Goal: Task Accomplishment & Management: Use online tool/utility

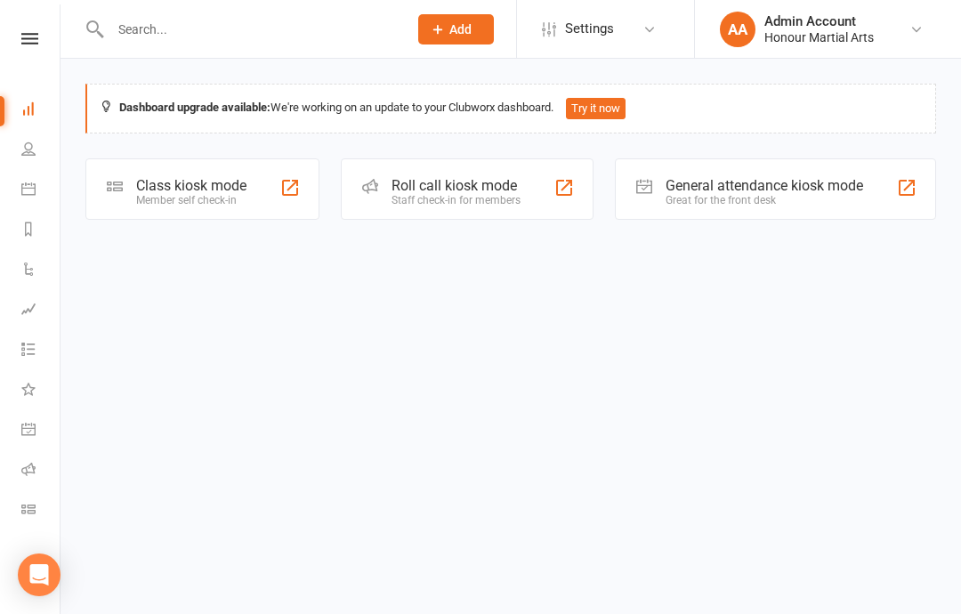
click at [169, 187] on div "Class kiosk mode" at bounding box center [191, 185] width 110 height 17
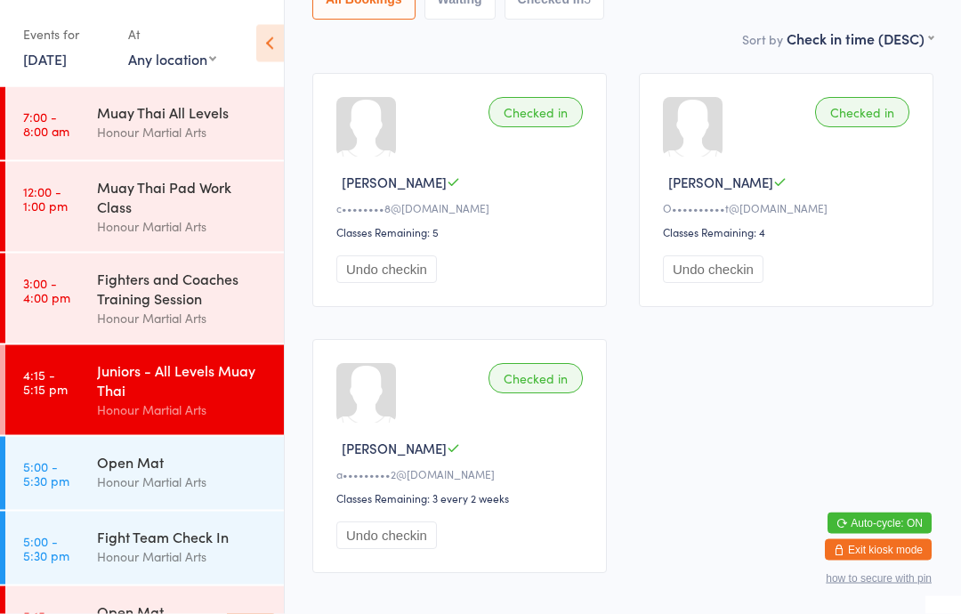
scroll to position [235, 0]
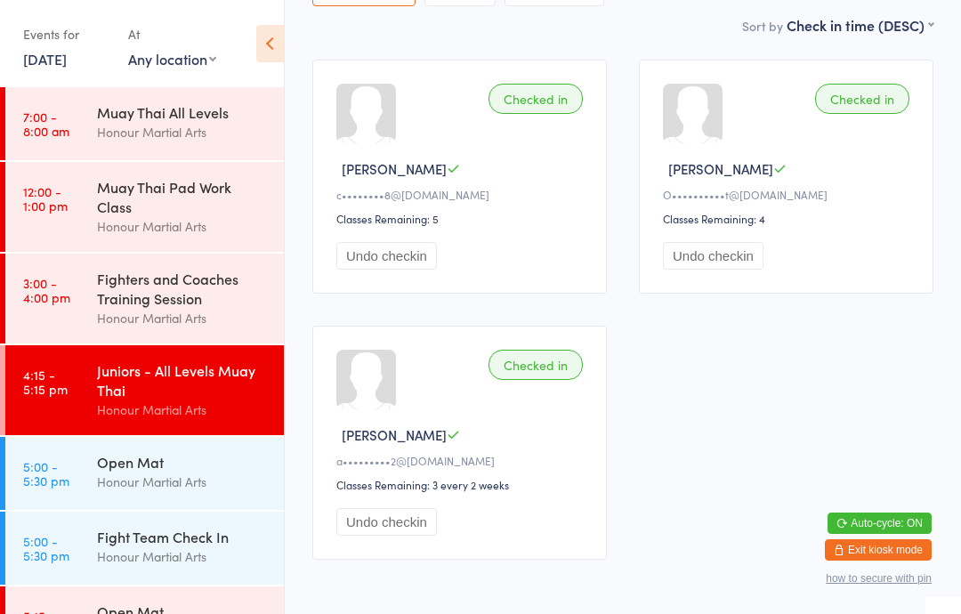
click at [61, 485] on time "5:00 - 5:30 pm" at bounding box center [46, 473] width 46 height 28
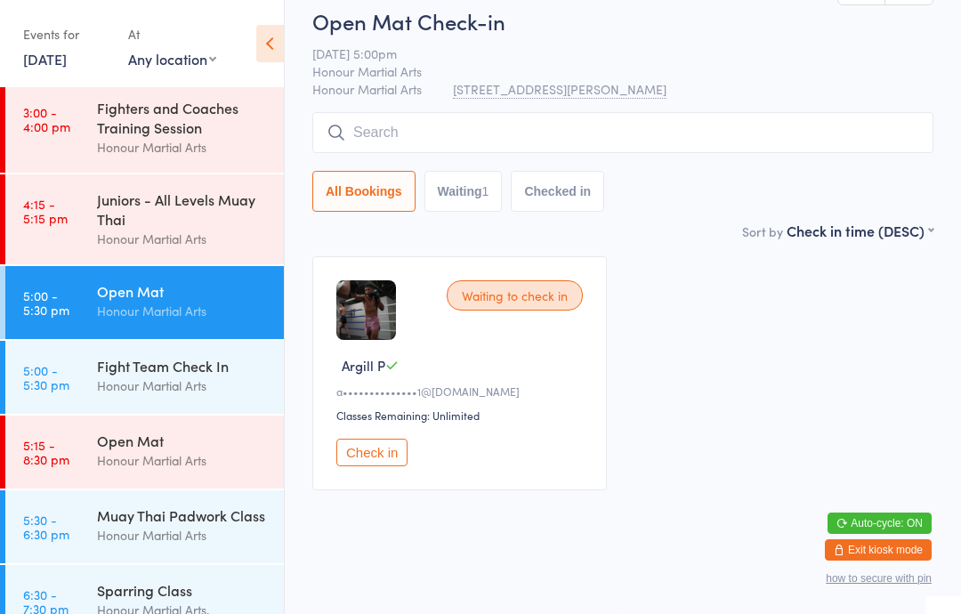
scroll to position [177, 0]
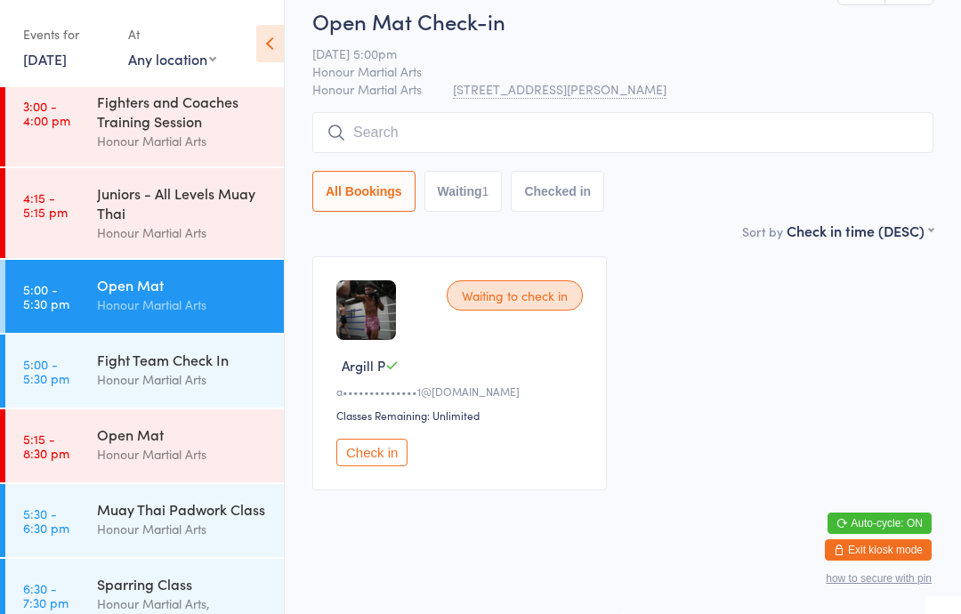
click at [131, 519] on div "Muay Thai Padwork Class" at bounding box center [183, 509] width 172 height 20
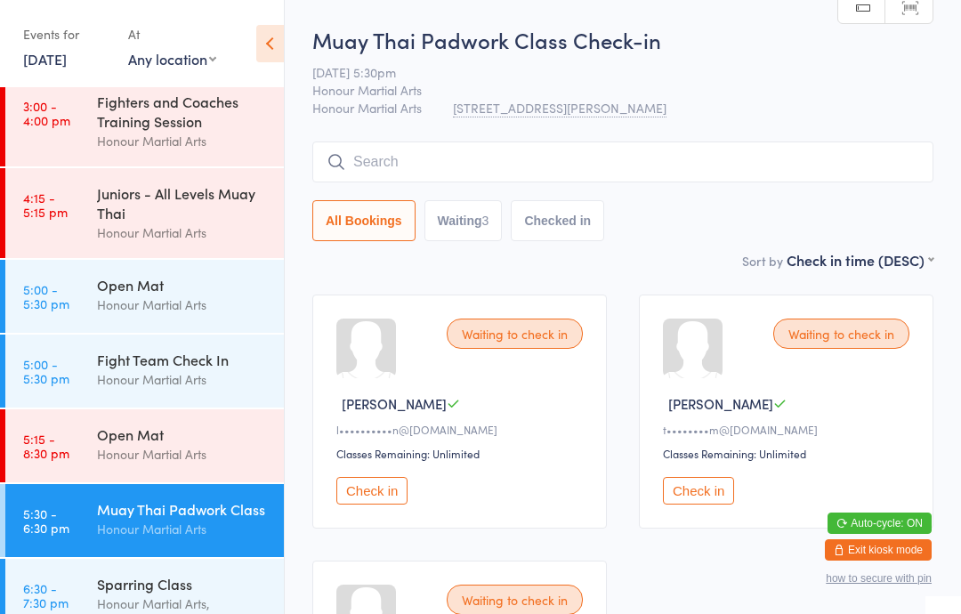
click at [368, 505] on button "Check in" at bounding box center [371, 491] width 71 height 28
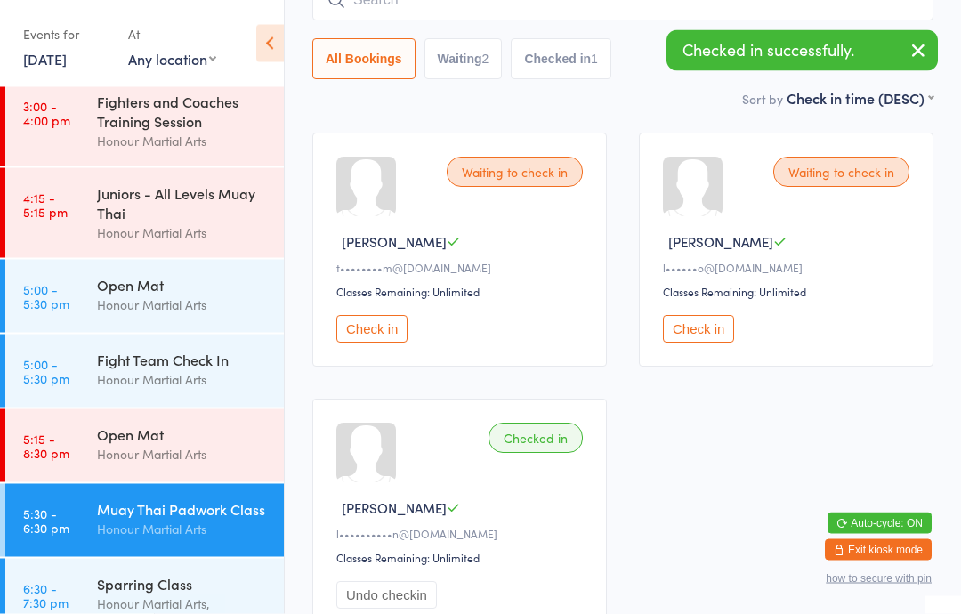
scroll to position [162, 0]
click at [101, 594] on div "Sparring Class" at bounding box center [183, 584] width 172 height 20
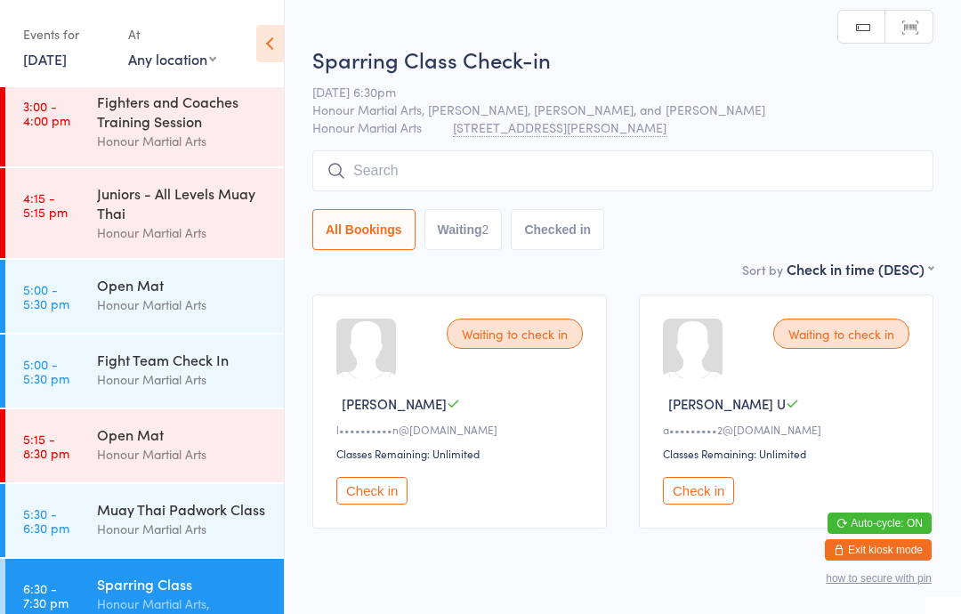
scroll to position [49, 0]
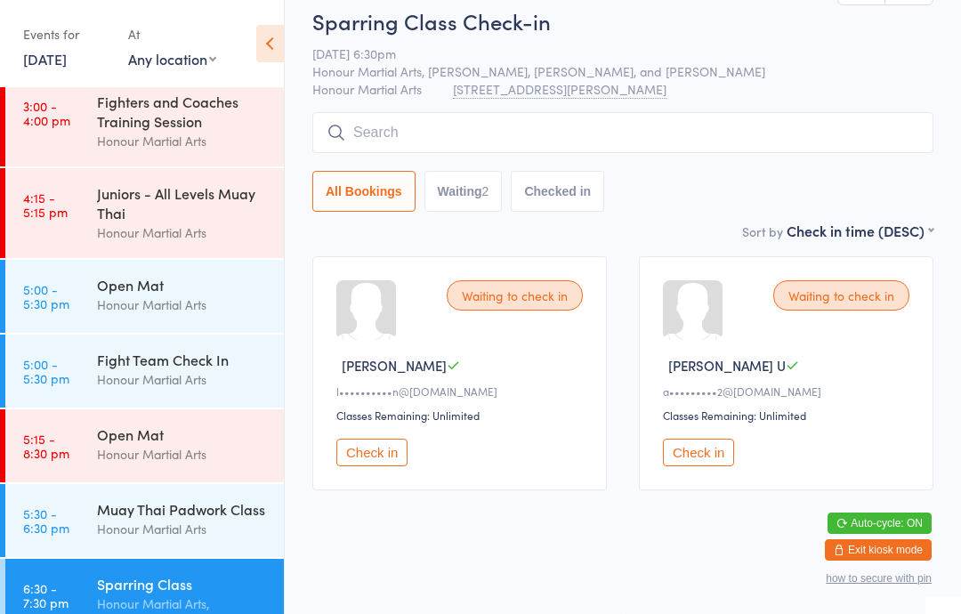
click at [364, 456] on button "Check in" at bounding box center [371, 453] width 71 height 28
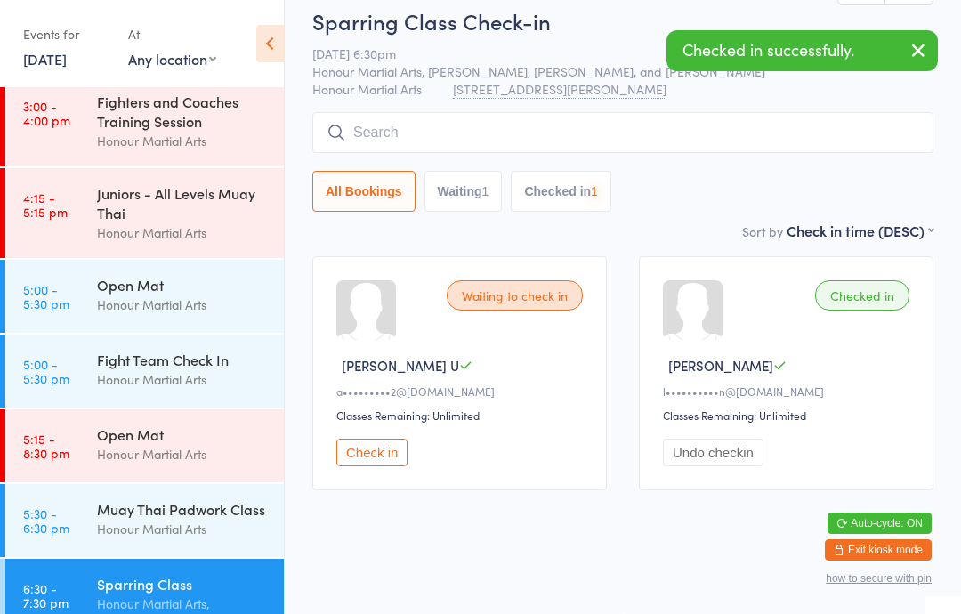
click at [102, 539] on div "Honour Martial Arts" at bounding box center [183, 529] width 172 height 20
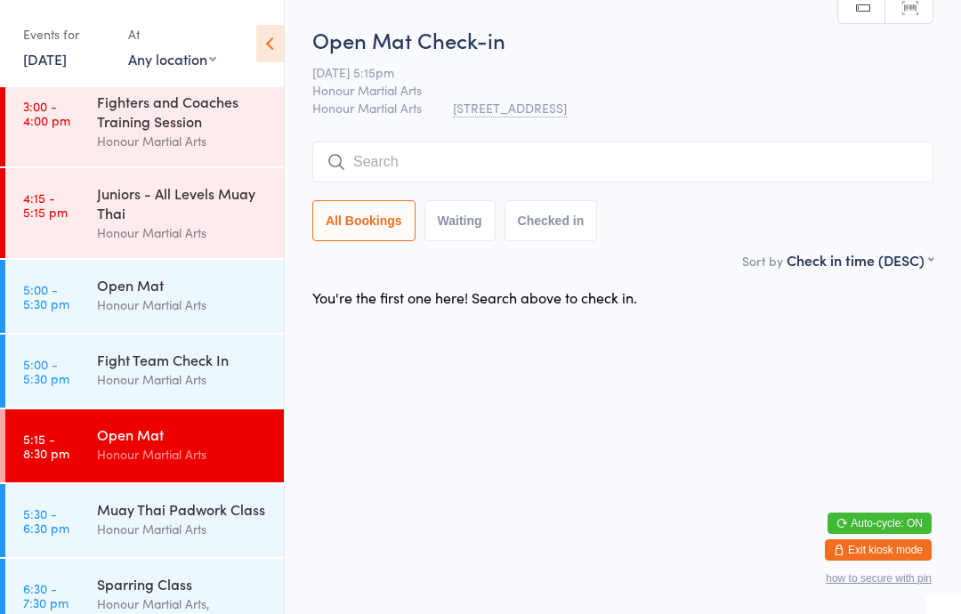
click at [109, 369] on div "Fight Team Check In" at bounding box center [183, 360] width 172 height 20
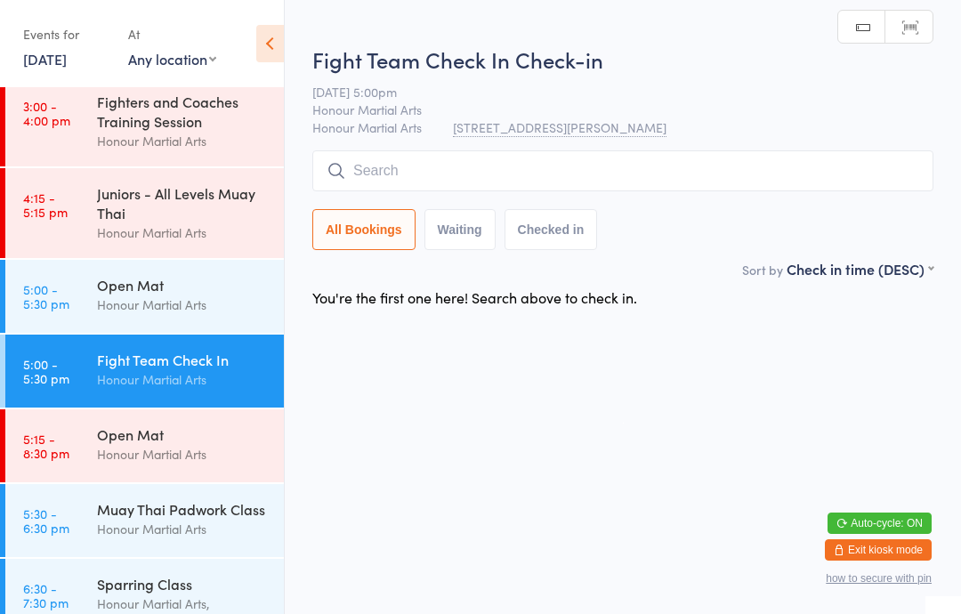
click at [96, 465] on link "5:15 - 8:30 pm Open Mat Honour Martial Arts" at bounding box center [144, 445] width 279 height 73
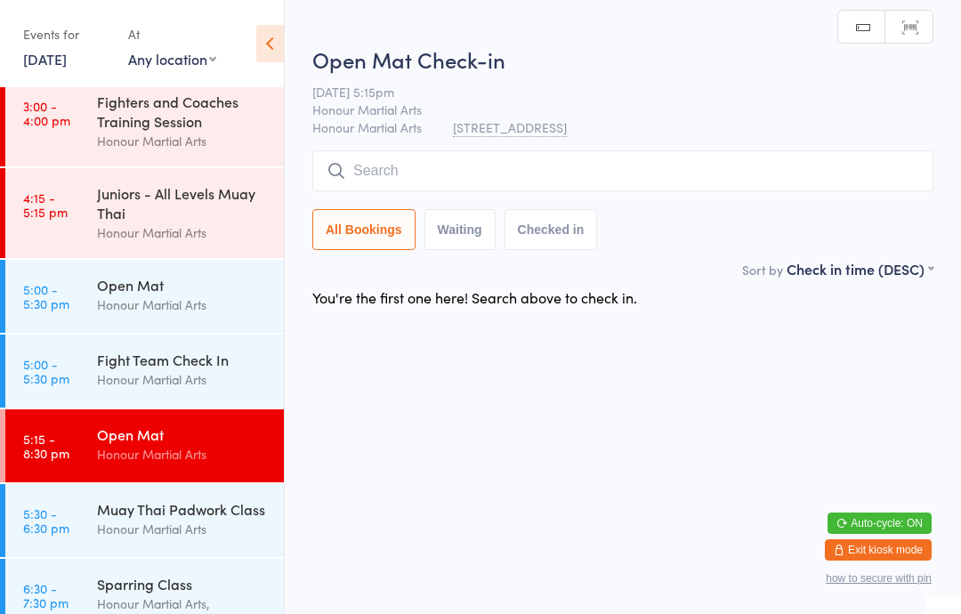
click at [83, 533] on link "5:30 - 6:30 pm Muay Thai Padwork Class Honour Martial Arts" at bounding box center [144, 520] width 279 height 73
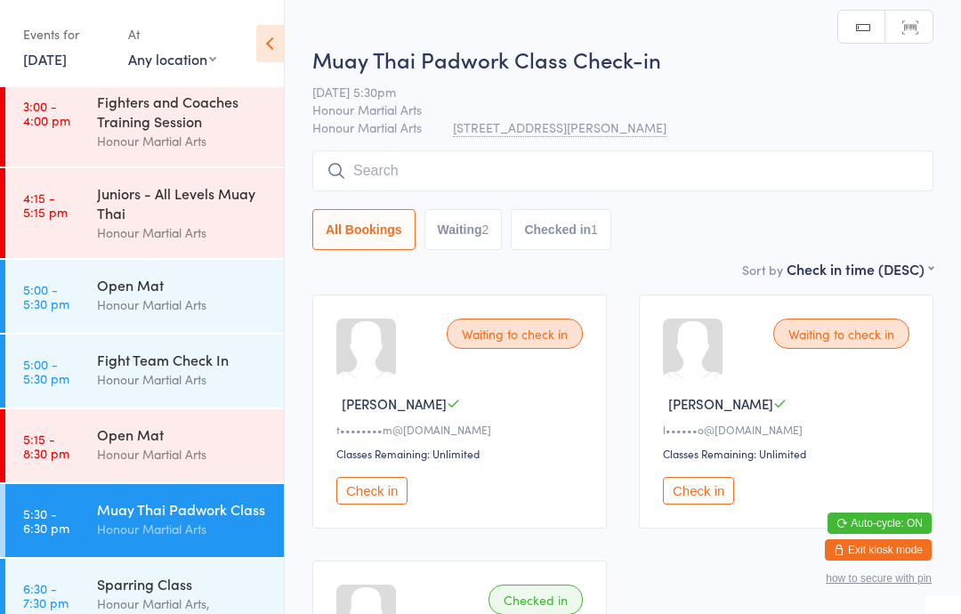
click at [404, 182] on input "search" at bounding box center [622, 170] width 621 height 41
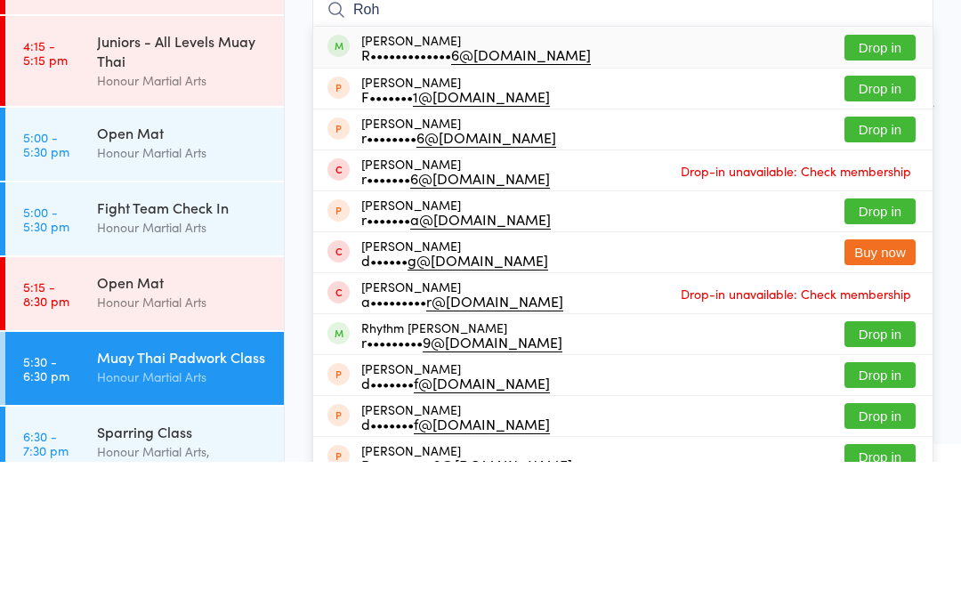
type input "Roh"
click at [871, 187] on button "Drop in" at bounding box center [880, 200] width 71 height 26
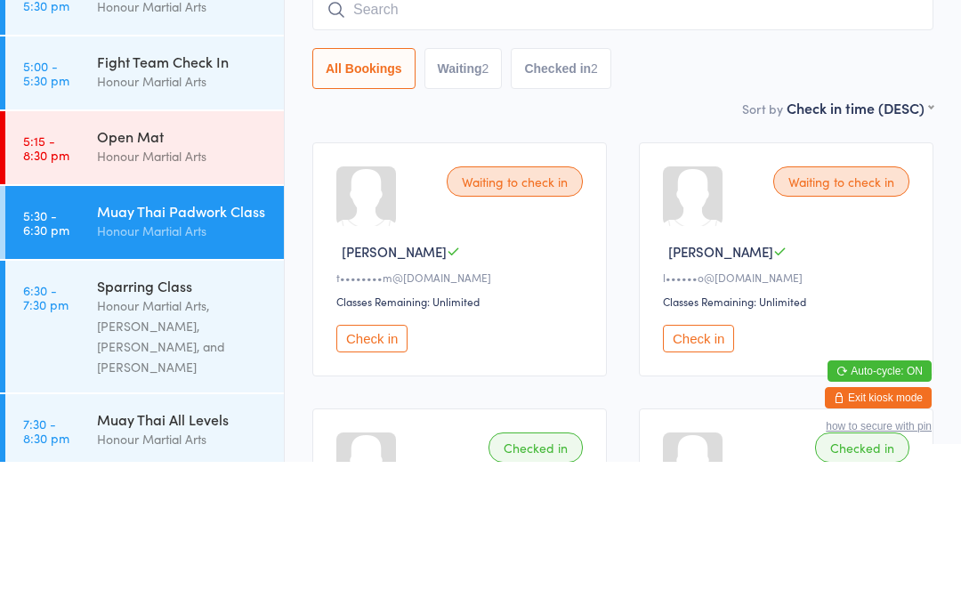
scroll to position [322, 0]
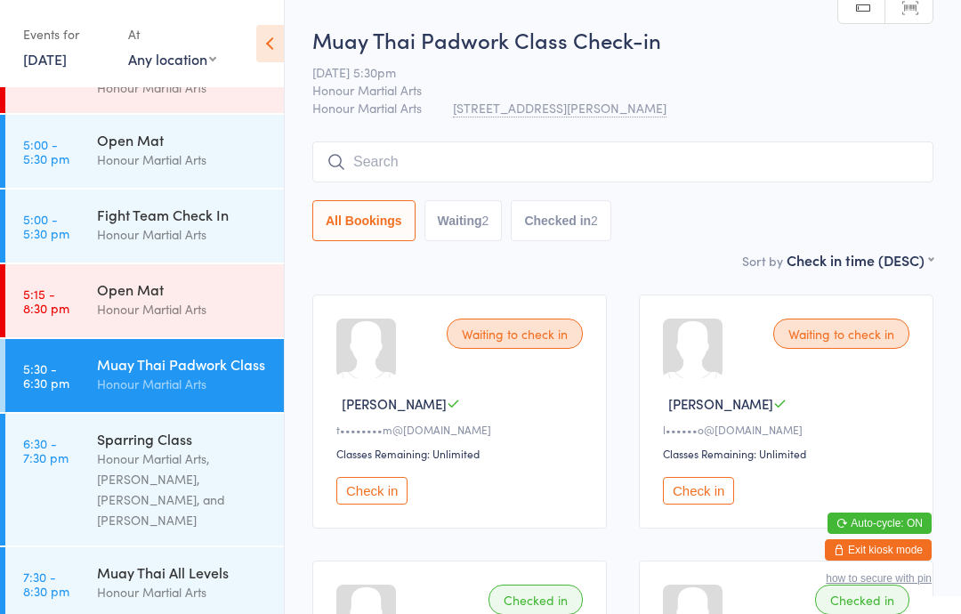
click at [92, 481] on link "6:30 - 7:30 pm Sparring Class Honour Martial Arts, Jethro Ooi, Jason Huynh, and…" at bounding box center [144, 480] width 279 height 132
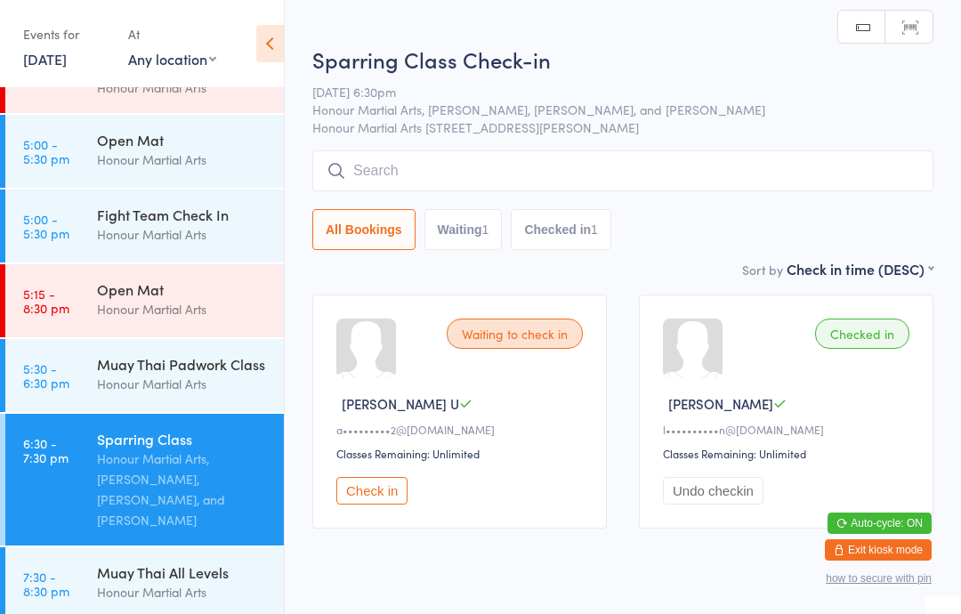
click at [396, 174] on input "search" at bounding box center [622, 170] width 621 height 41
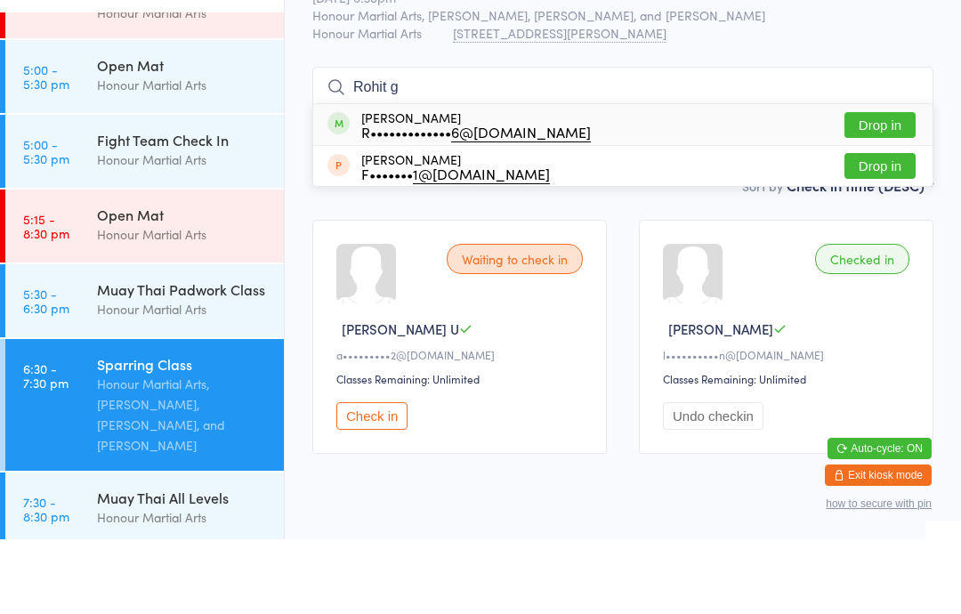
type input "Rohit g"
click at [860, 187] on button "Drop in" at bounding box center [880, 200] width 71 height 26
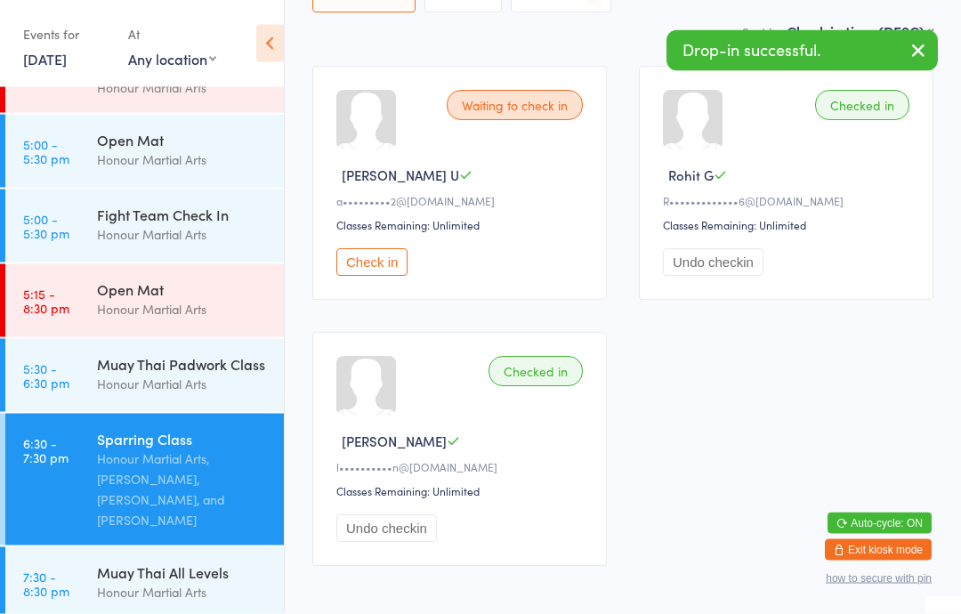
scroll to position [320, 0]
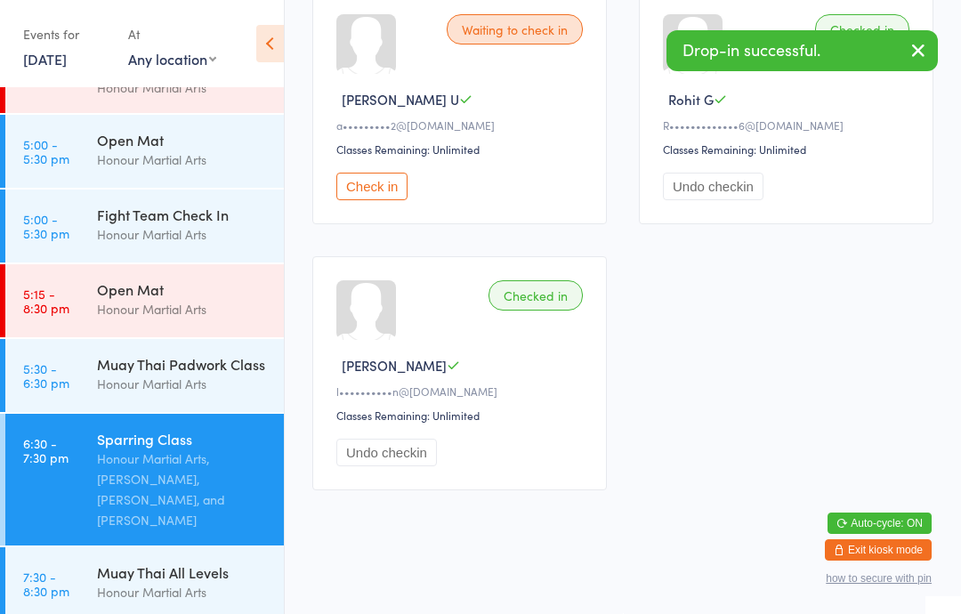
click at [86, 578] on link "7:30 - 8:30 pm Muay Thai All Levels Honour Martial Arts" at bounding box center [144, 583] width 279 height 73
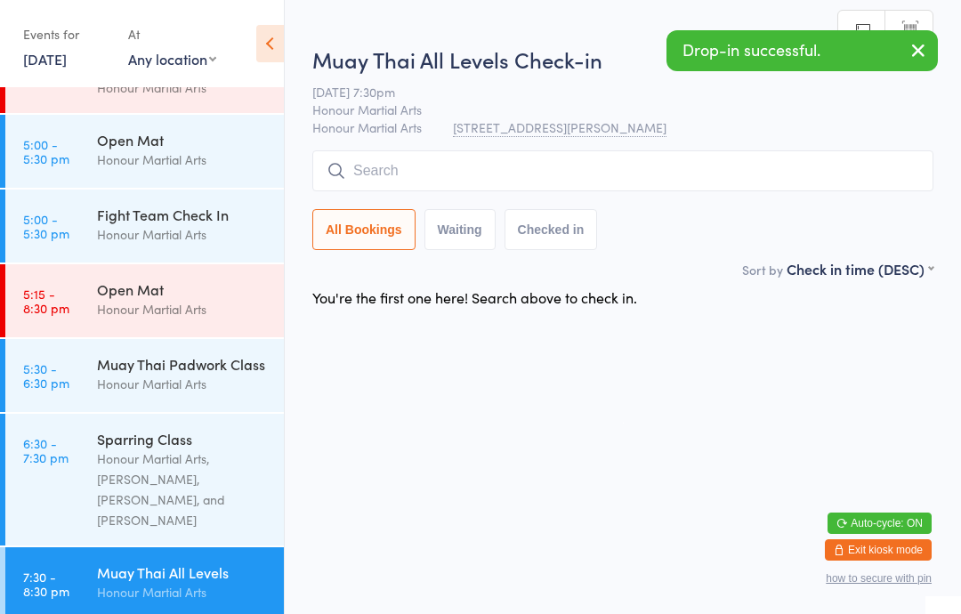
click at [407, 155] on input "search" at bounding box center [622, 170] width 621 height 41
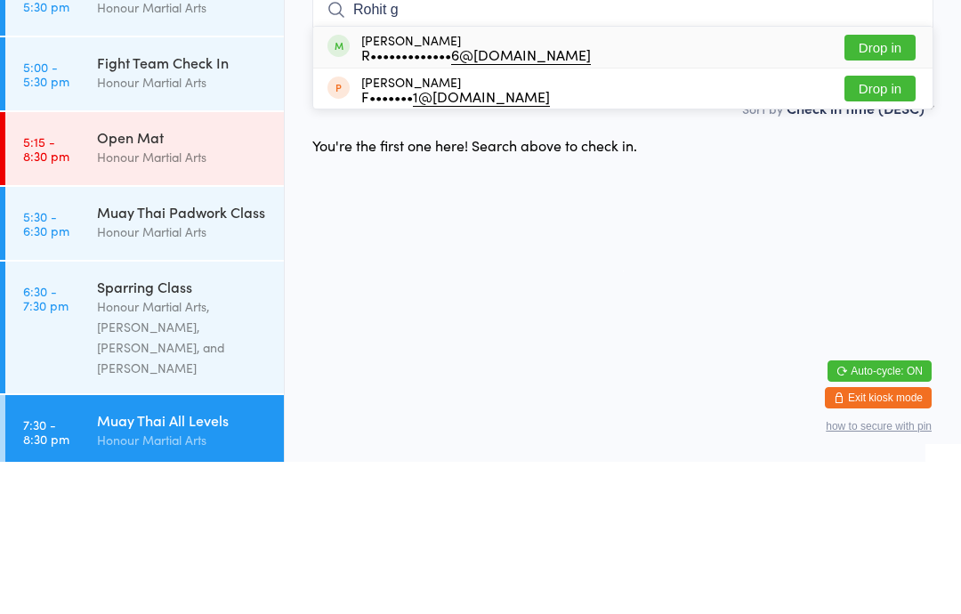
type input "Rohit g"
click at [871, 187] on button "Drop in" at bounding box center [880, 200] width 71 height 26
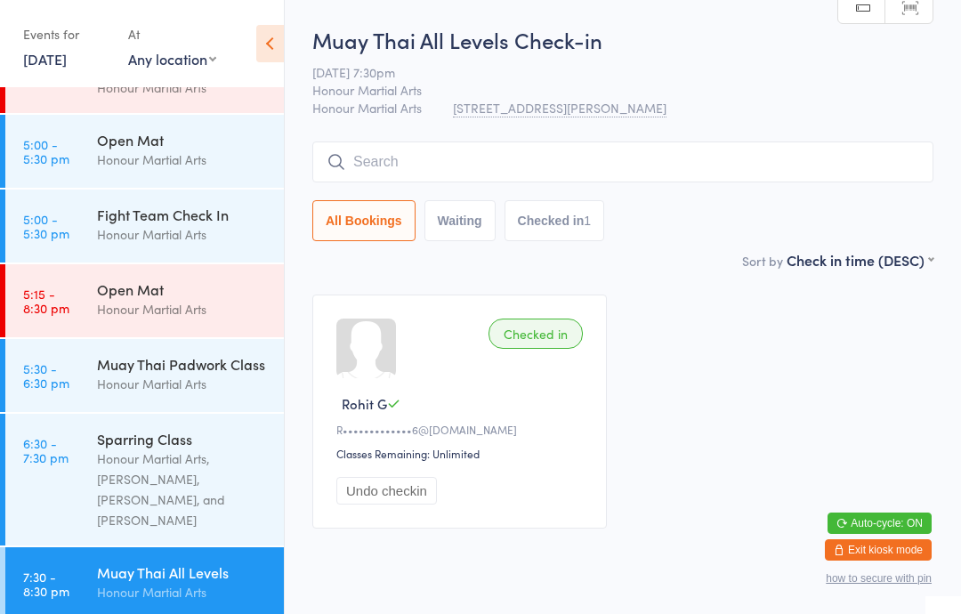
click at [472, 158] on input "search" at bounding box center [622, 161] width 621 height 41
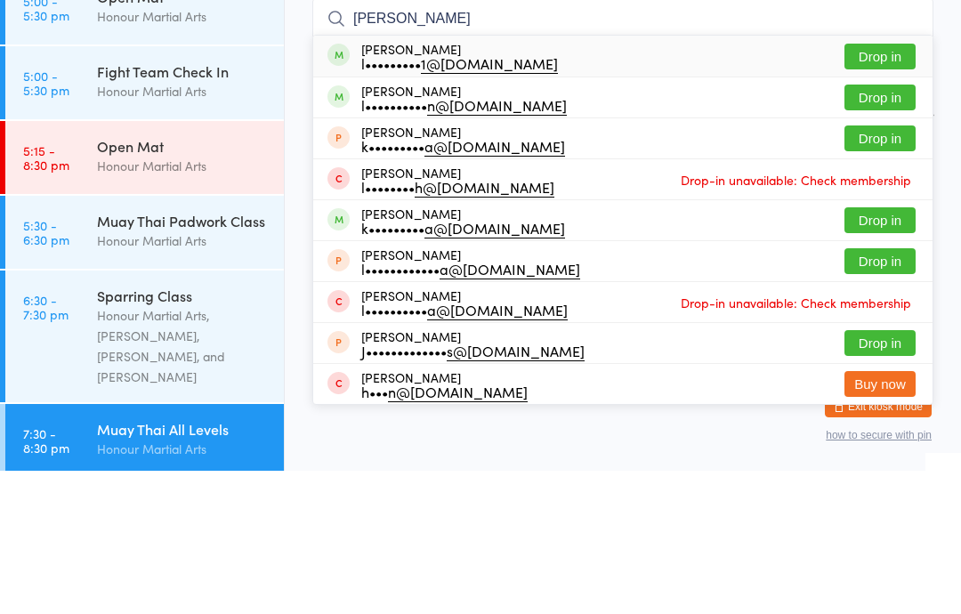
type input "Lucy"
click at [890, 187] on button "Drop in" at bounding box center [880, 200] width 71 height 26
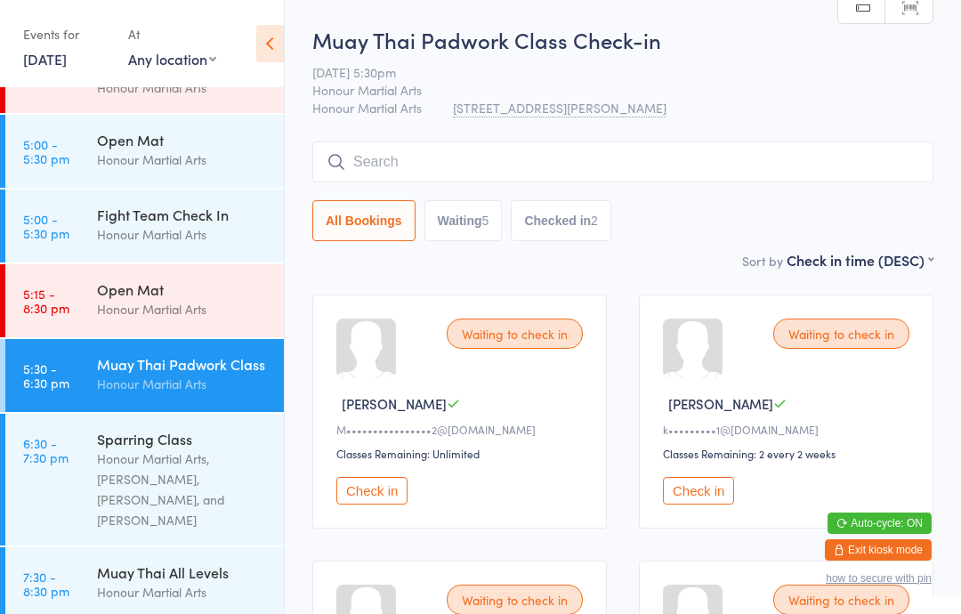
click at [485, 166] on input "search" at bounding box center [622, 161] width 621 height 41
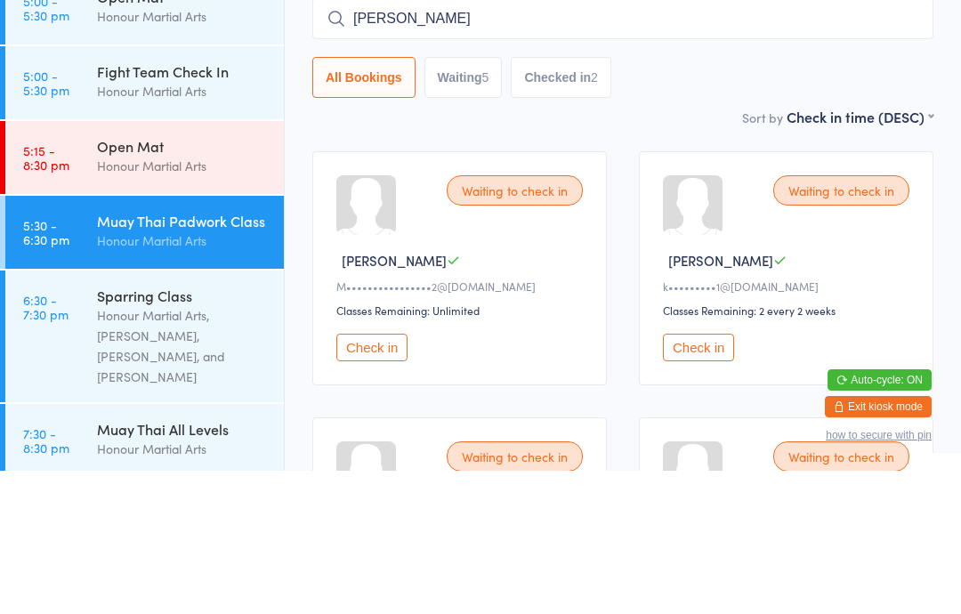
scroll to position [251, 0]
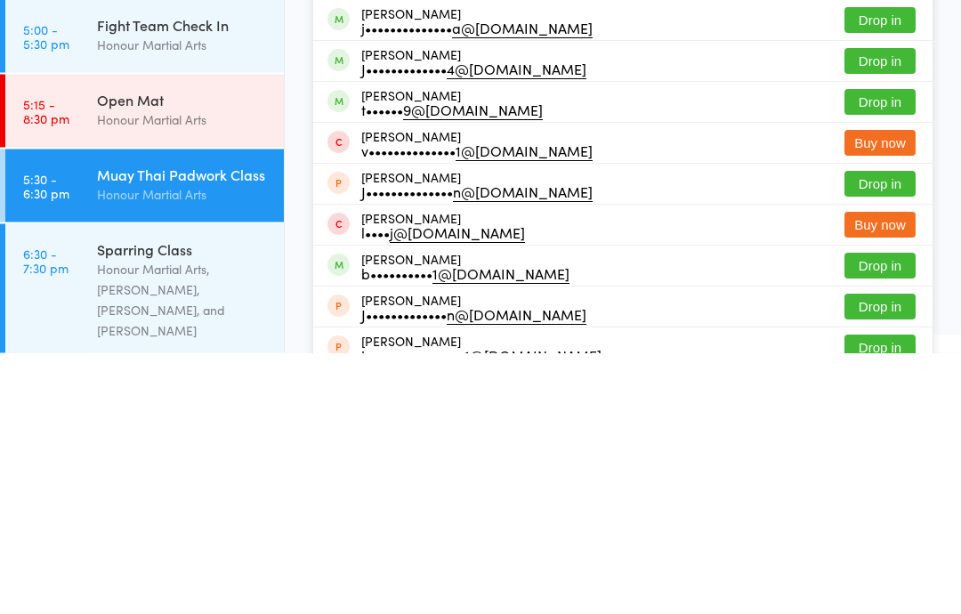
type input "Jonathan"
click at [901, 351] on button "Drop in" at bounding box center [880, 364] width 71 height 26
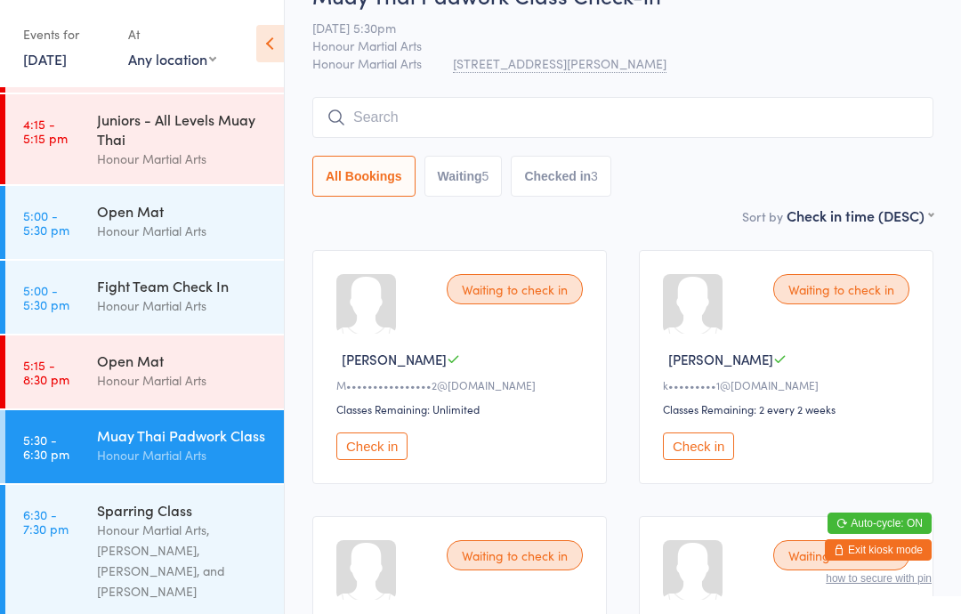
scroll to position [31, 0]
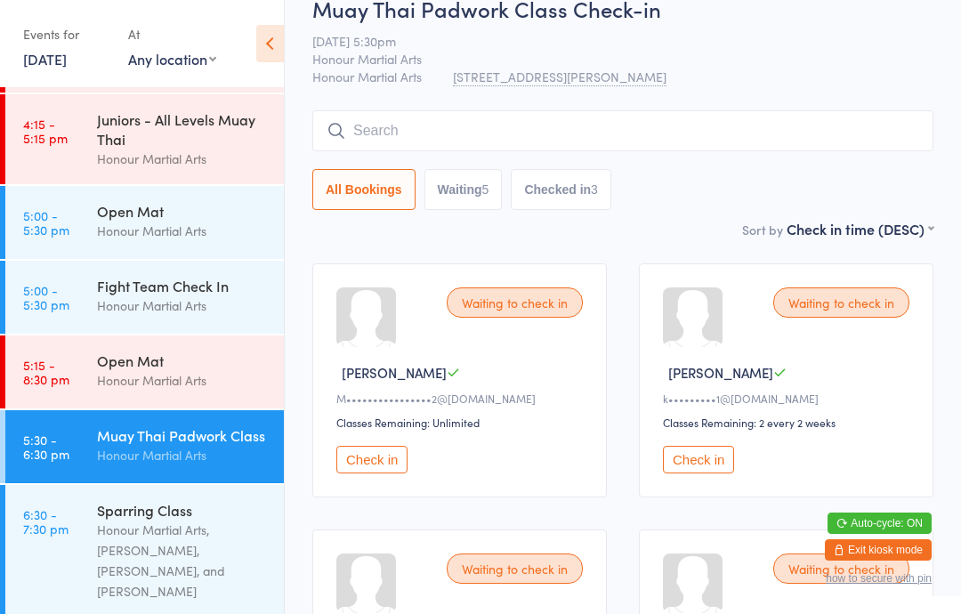
click at [775, 135] on input "search" at bounding box center [622, 130] width 621 height 41
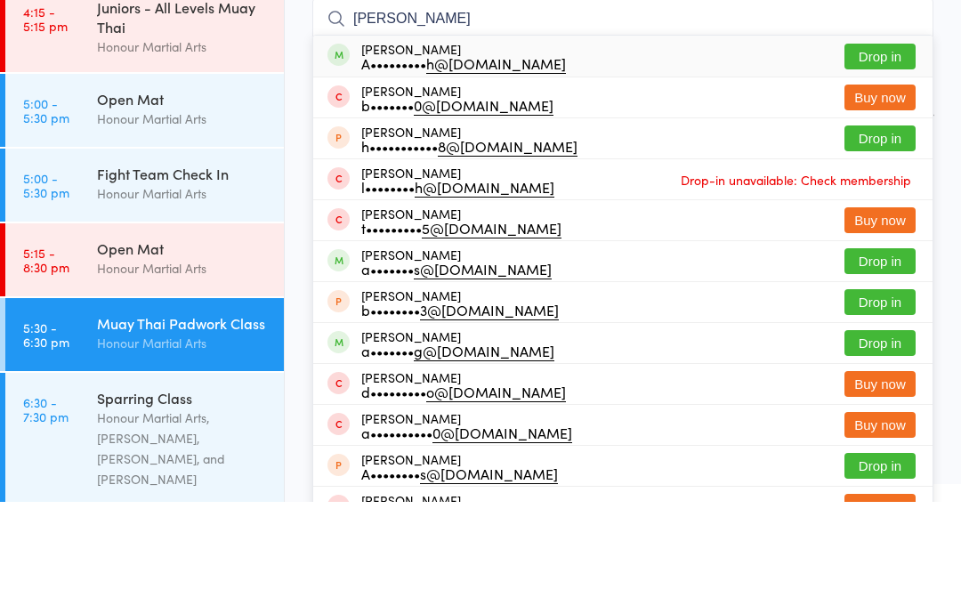
type input "Aaron huynh"
click at [894, 156] on button "Drop in" at bounding box center [880, 169] width 71 height 26
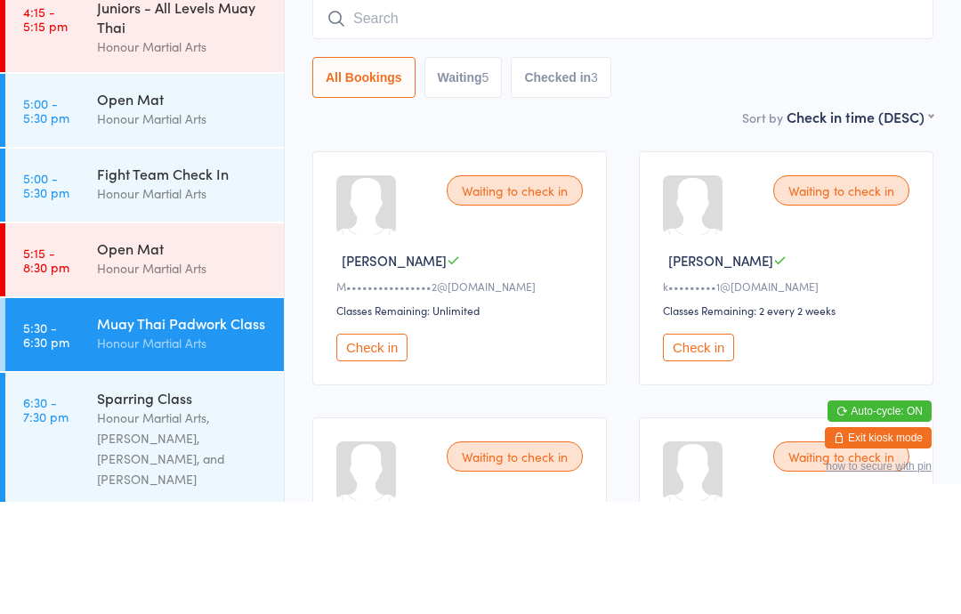
scroll to position [143, 0]
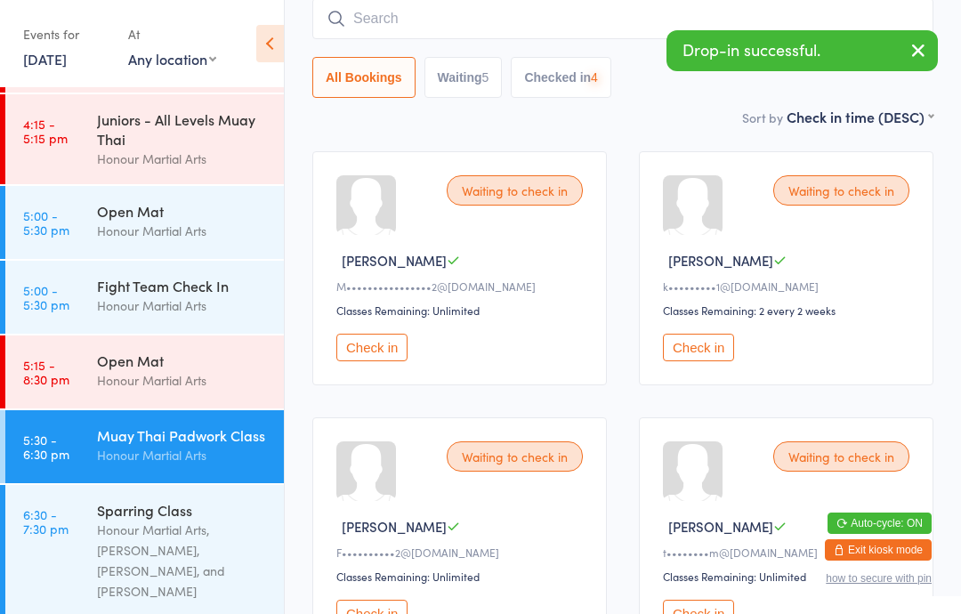
click at [596, 23] on input "search" at bounding box center [622, 18] width 621 height 41
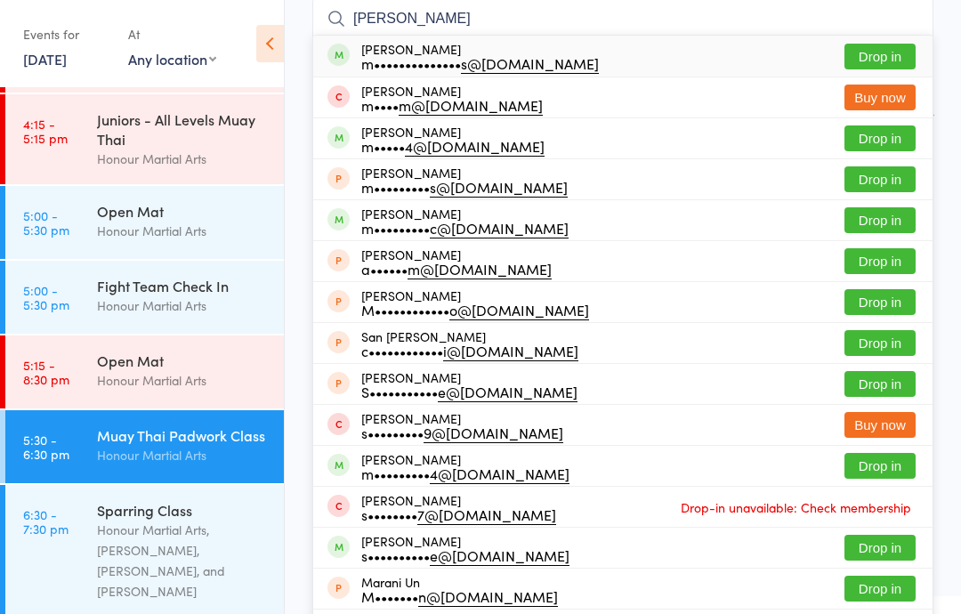
type input "Mark sant"
click at [900, 51] on button "Drop in" at bounding box center [880, 57] width 71 height 26
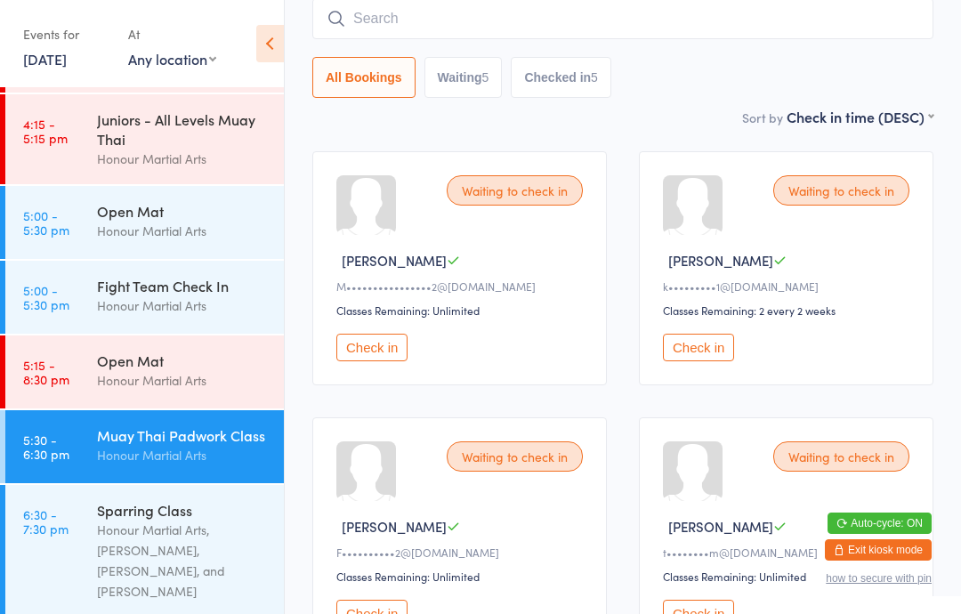
click at [396, 4] on input "search" at bounding box center [622, 18] width 621 height 41
type input "G"
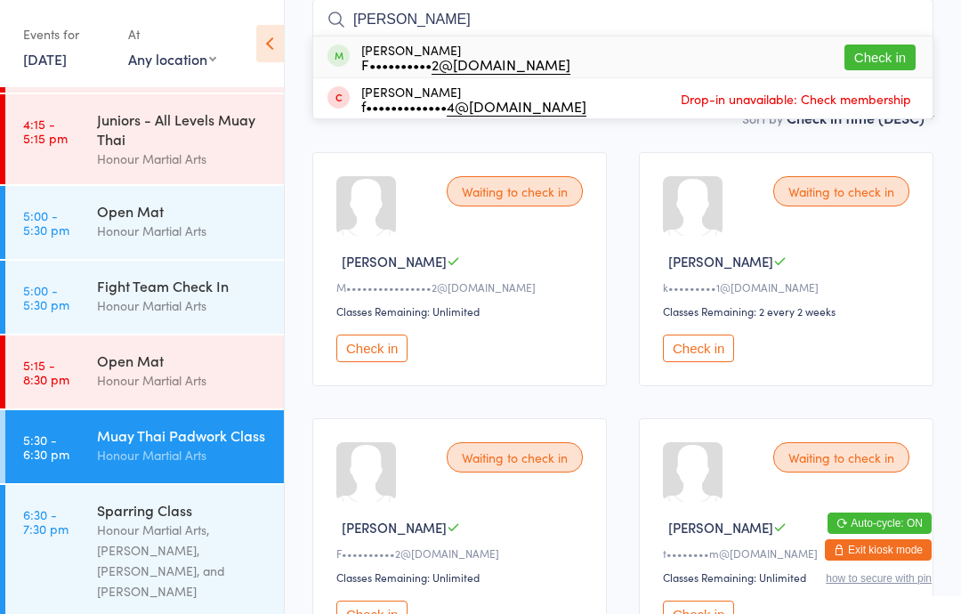
type input "Flor"
click at [740, 63] on div "Florian Kwok F•••••••••• 2@gmail.com Check in" at bounding box center [622, 56] width 619 height 41
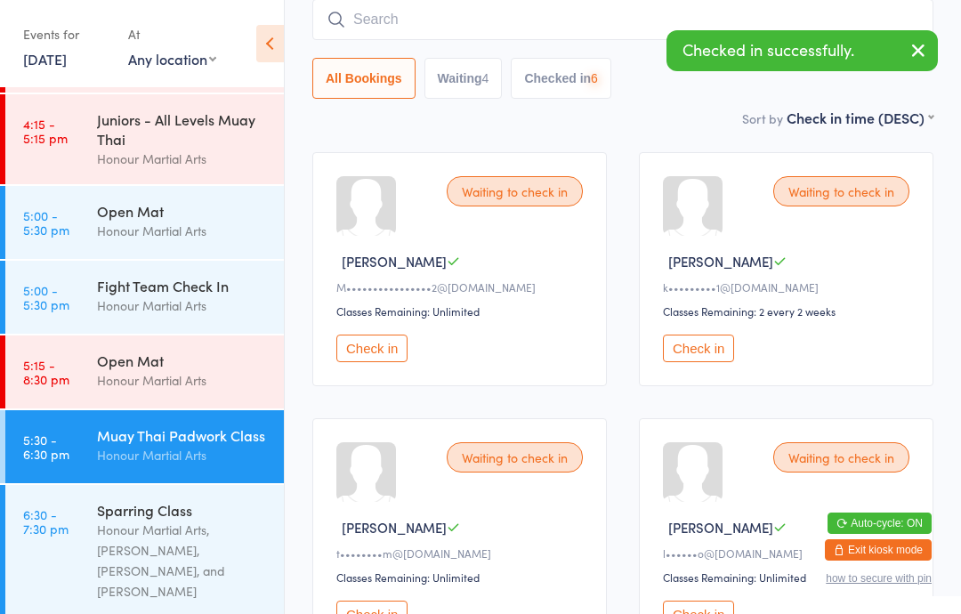
scroll to position [0, 0]
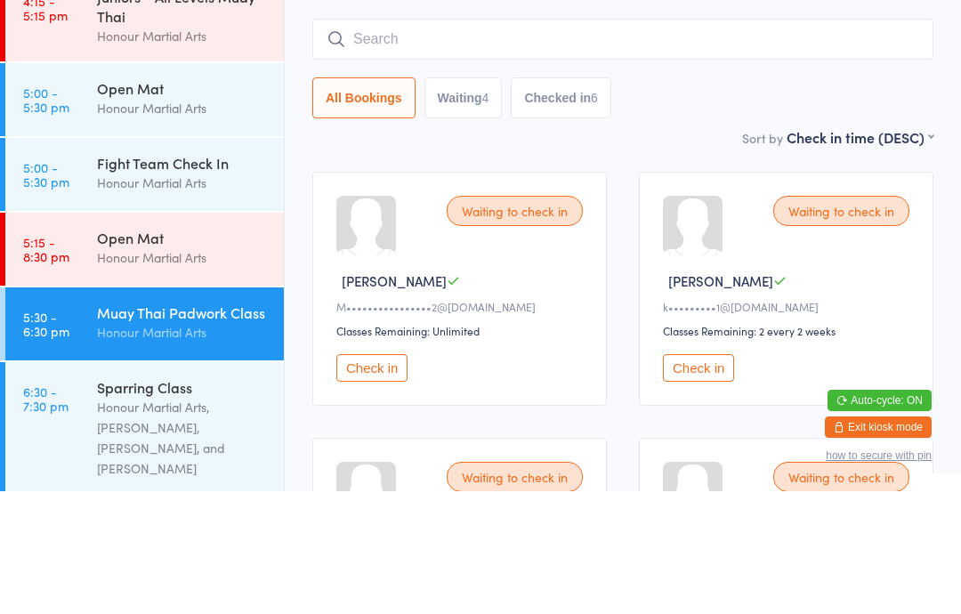
click at [449, 141] on input "search" at bounding box center [622, 161] width 621 height 41
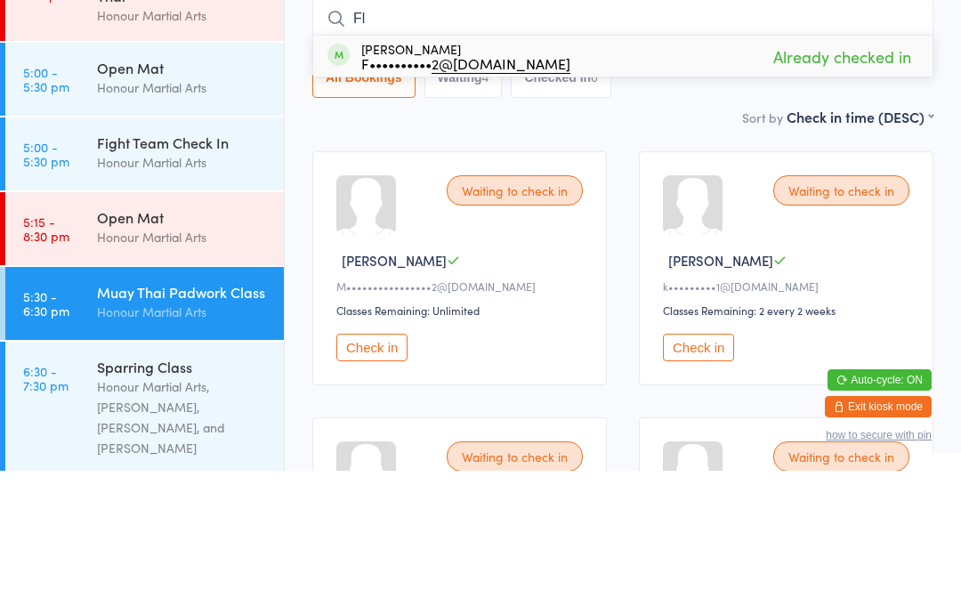
type input "F"
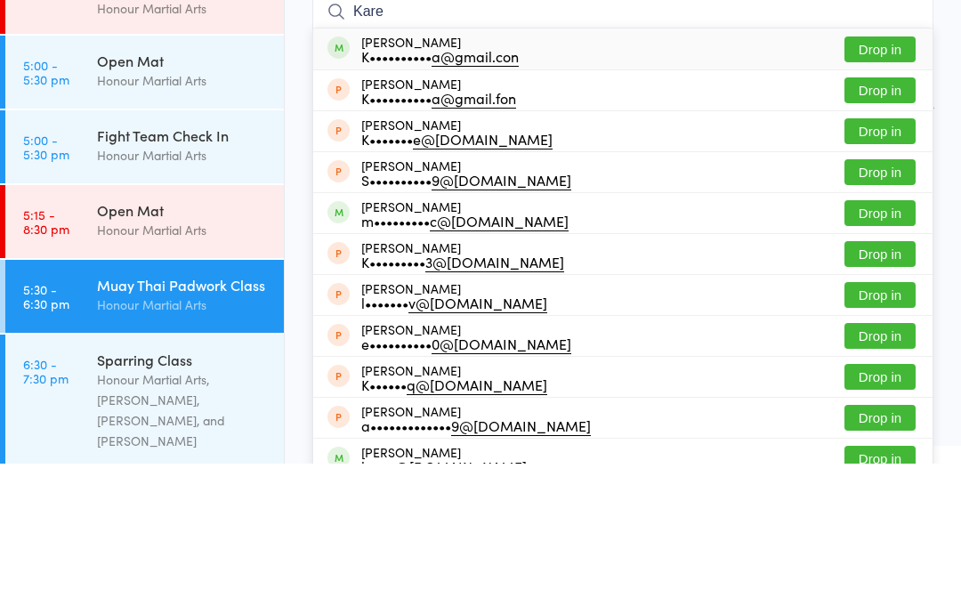
type input "Kare"
click at [889, 187] on button "Drop in" at bounding box center [880, 200] width 71 height 26
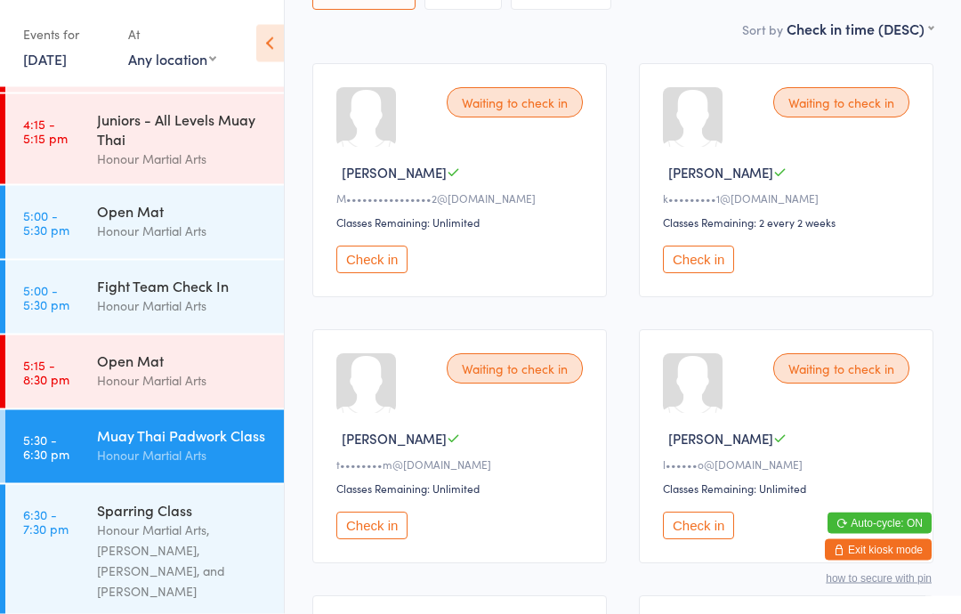
scroll to position [231, 0]
click at [701, 539] on button "Check in" at bounding box center [698, 526] width 71 height 28
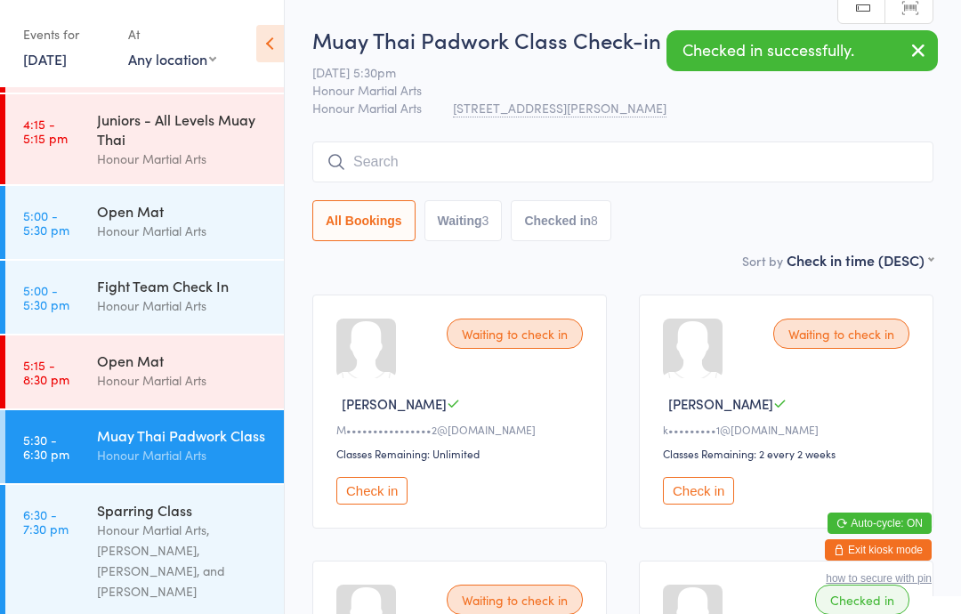
scroll to position [9, 0]
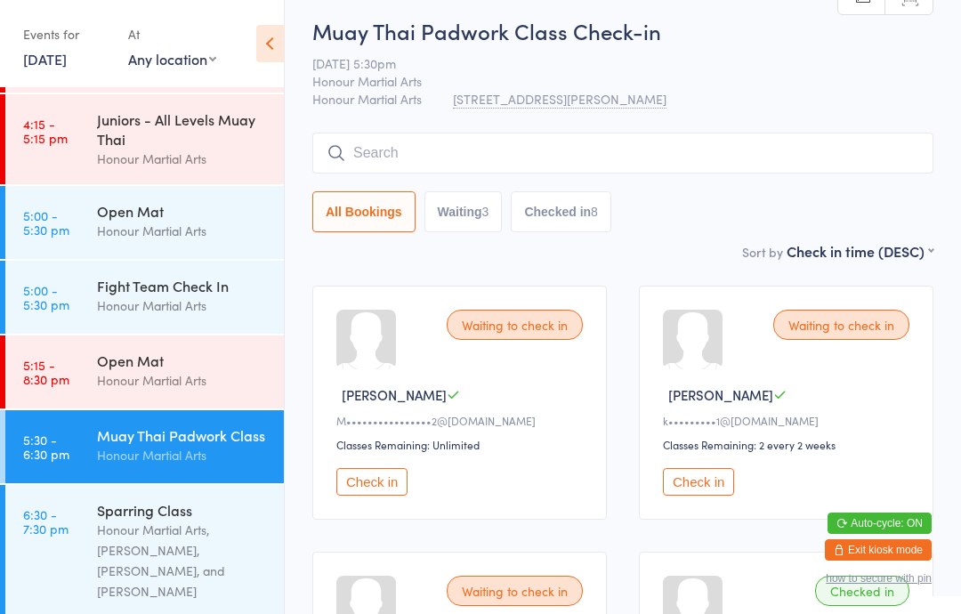
click at [840, 152] on input "search" at bounding box center [622, 153] width 621 height 41
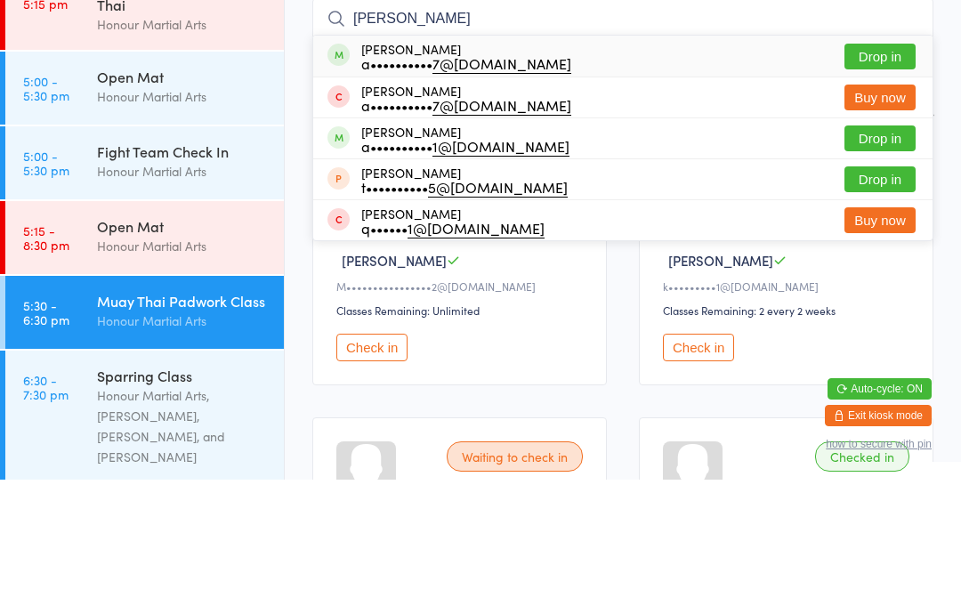
type input "Alice kouch"
click at [893, 178] on button "Drop in" at bounding box center [880, 191] width 71 height 26
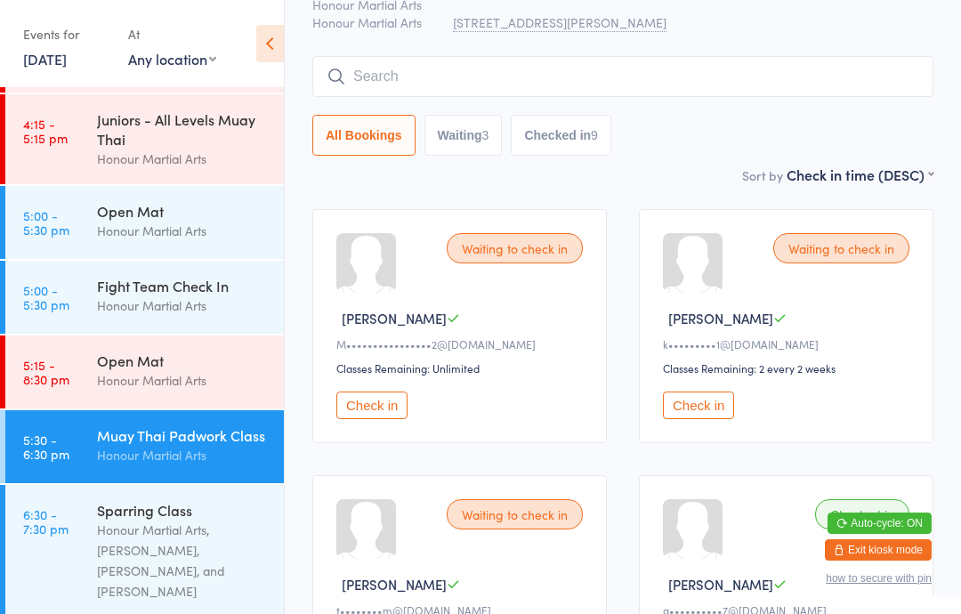
scroll to position [0, 0]
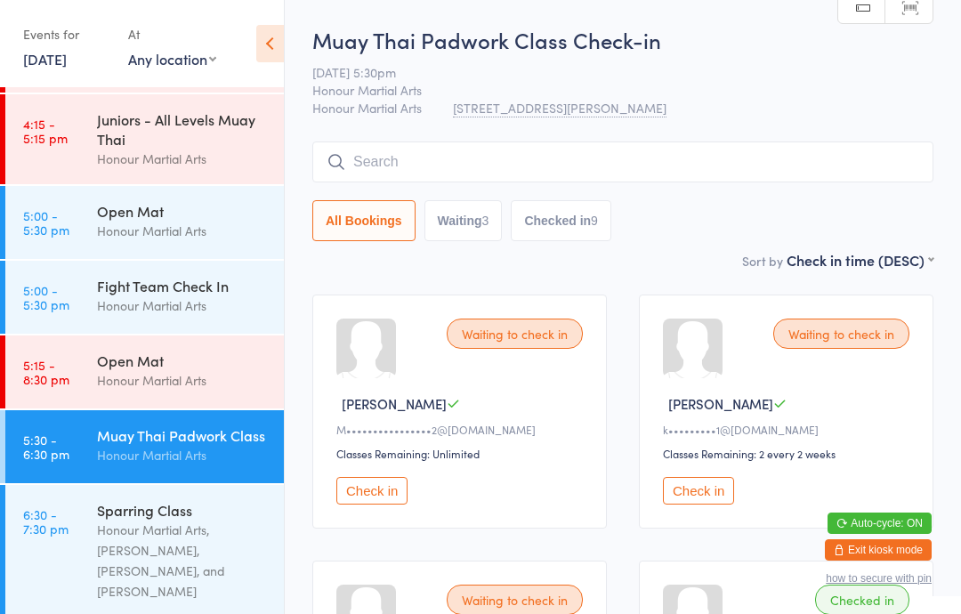
click at [693, 175] on input "search" at bounding box center [622, 161] width 621 height 41
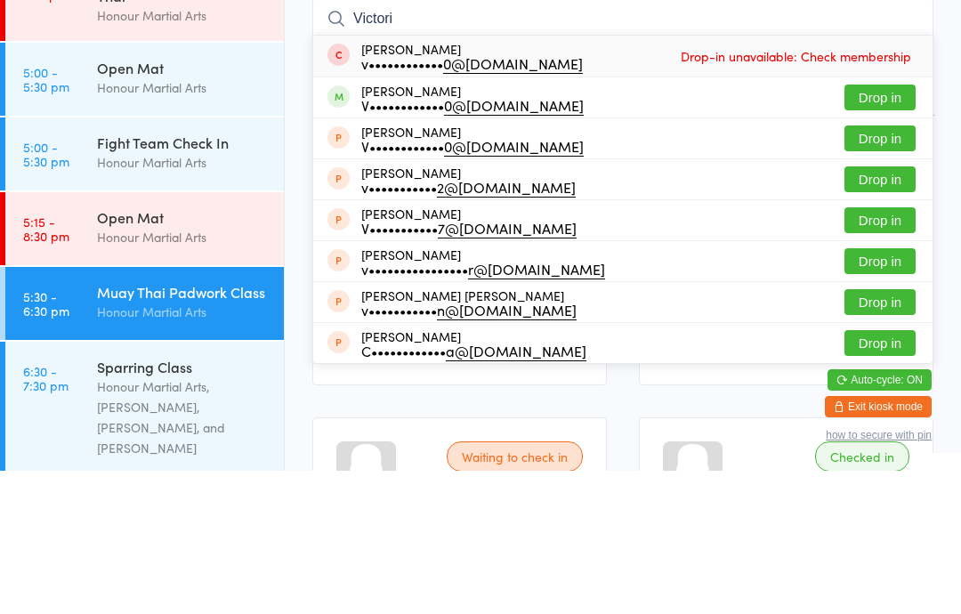
type input "Victori"
click at [889, 228] on button "Drop in" at bounding box center [880, 241] width 71 height 26
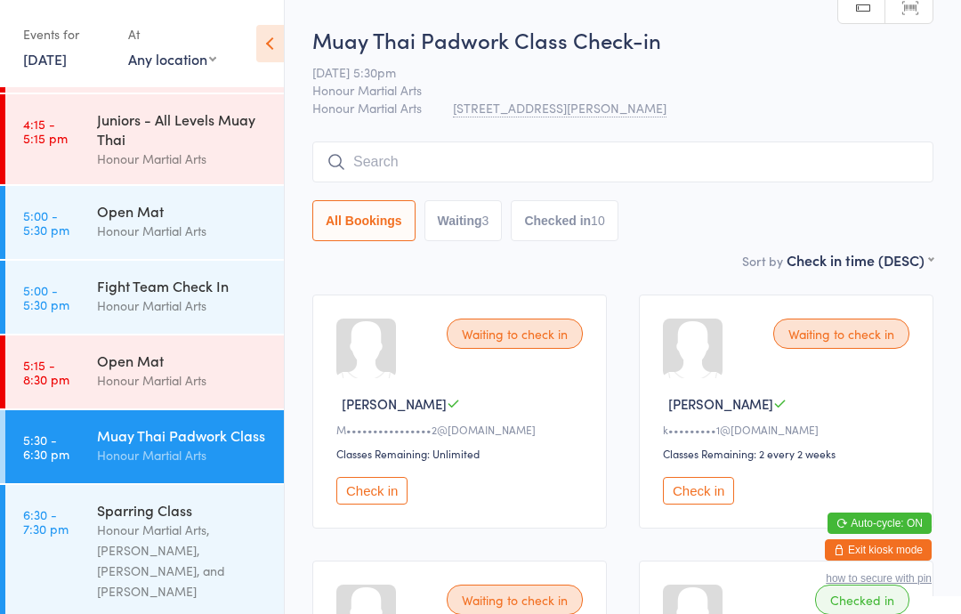
click at [543, 156] on input "search" at bounding box center [622, 161] width 621 height 41
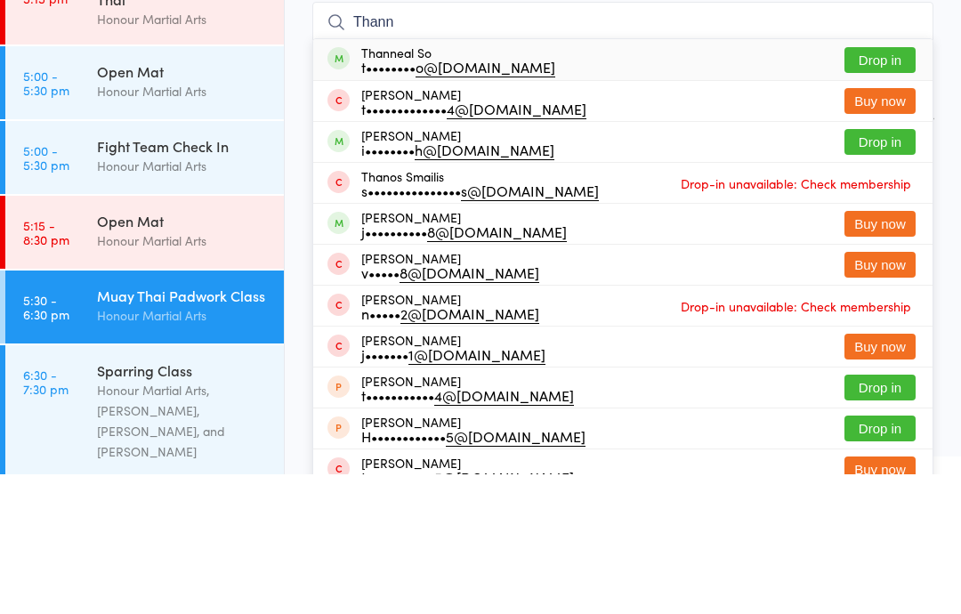
type input "Thann"
click at [890, 187] on button "Drop in" at bounding box center [880, 200] width 71 height 26
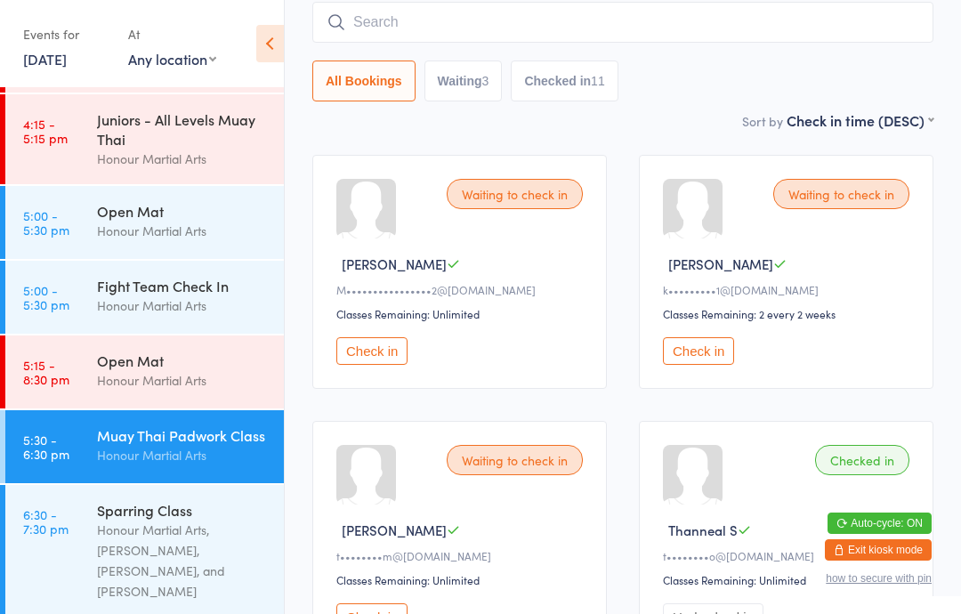
click at [417, 29] on input "search" at bounding box center [622, 22] width 621 height 41
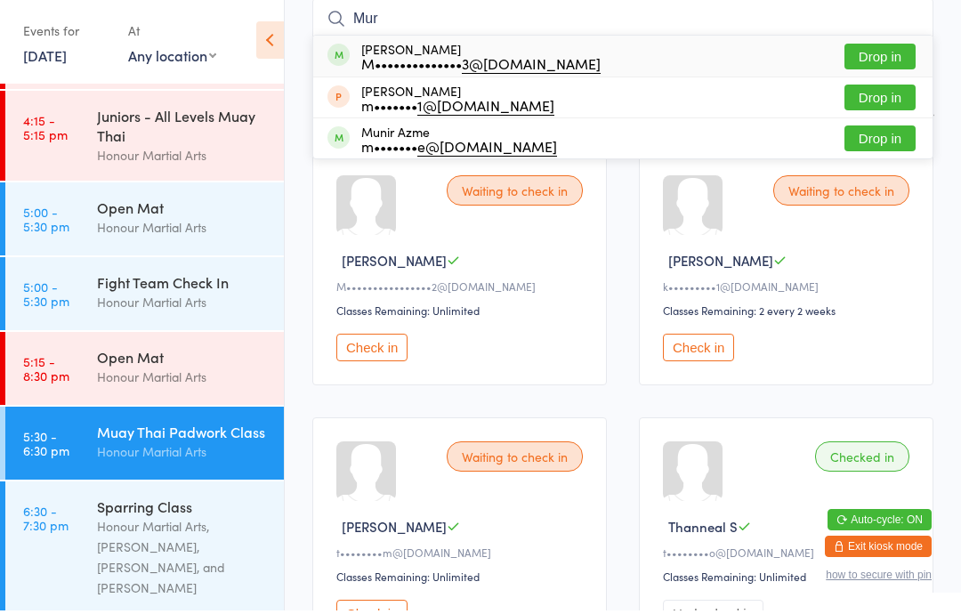
type input "Mur"
click at [876, 49] on button "Drop in" at bounding box center [880, 60] width 71 height 26
